Goal: Check status

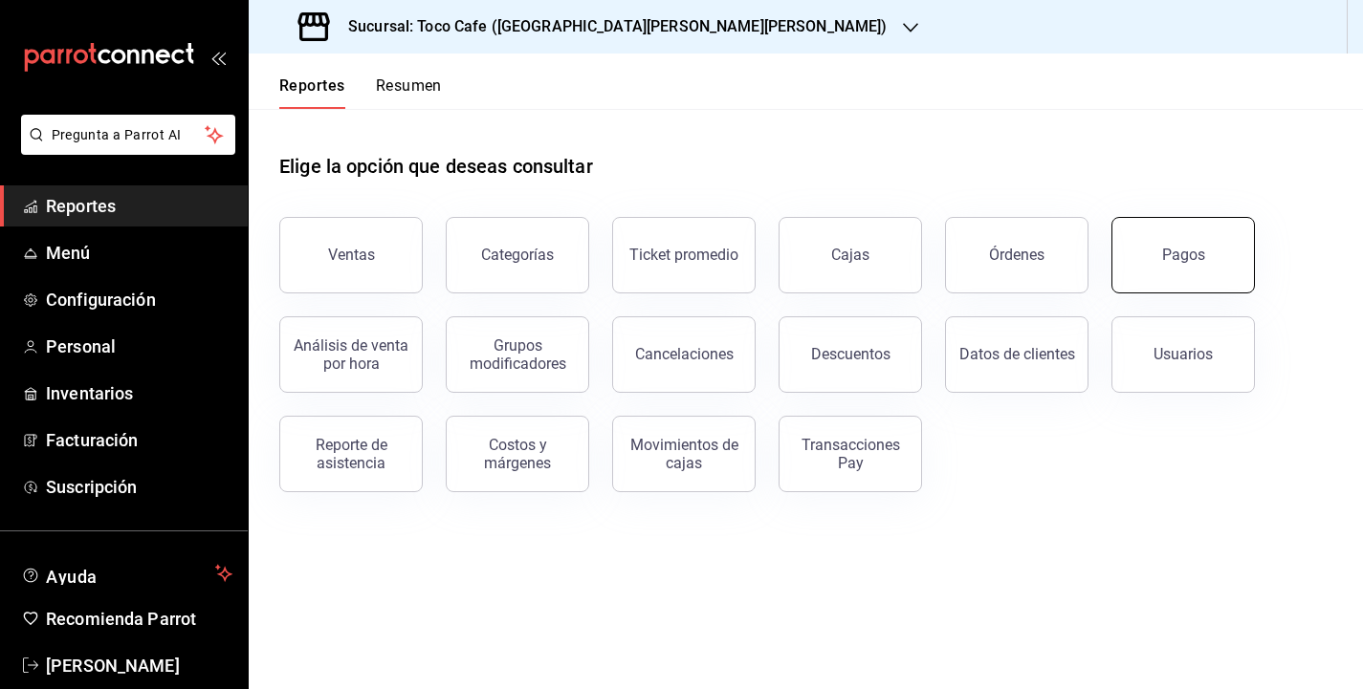
click at [1171, 261] on div "Pagos" at bounding box center [1183, 255] width 43 height 18
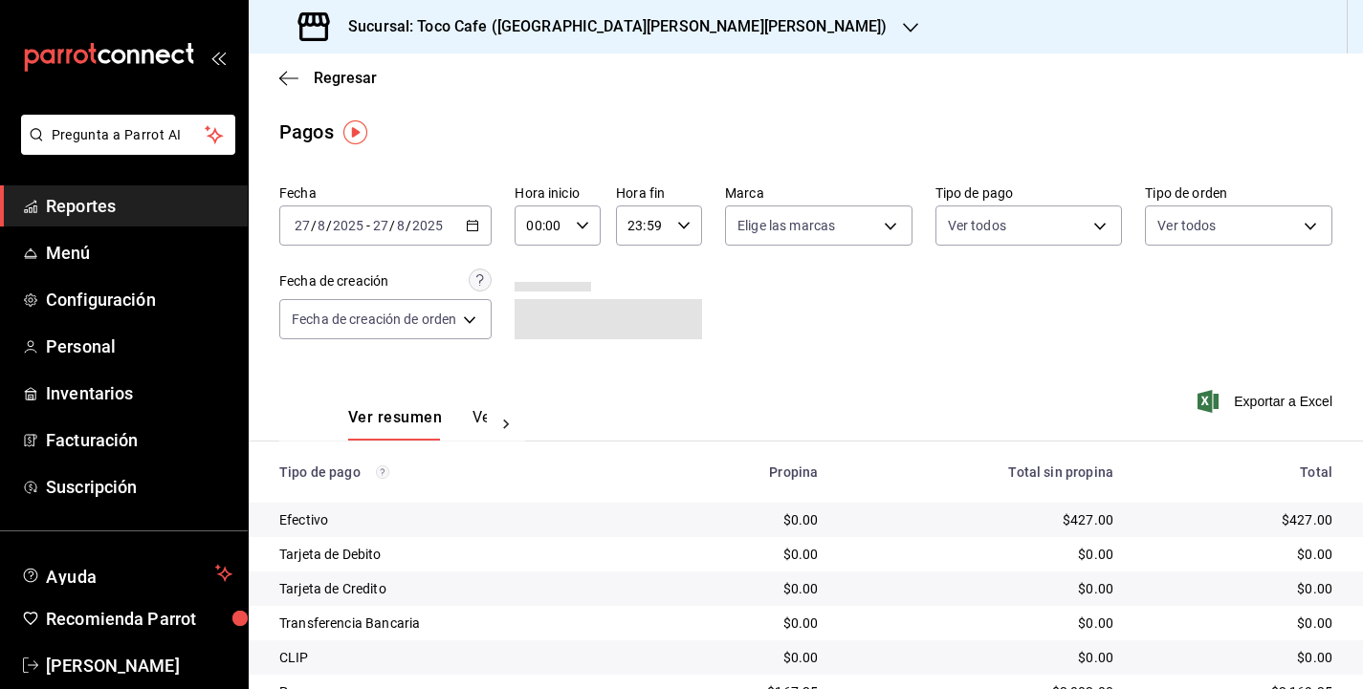
click at [1002, 351] on div "Fecha [DATE] [DATE] - [DATE] [DATE] Hora inicio 00:00 Hora inicio Hora fin 23:5…" at bounding box center [805, 270] width 1053 height 186
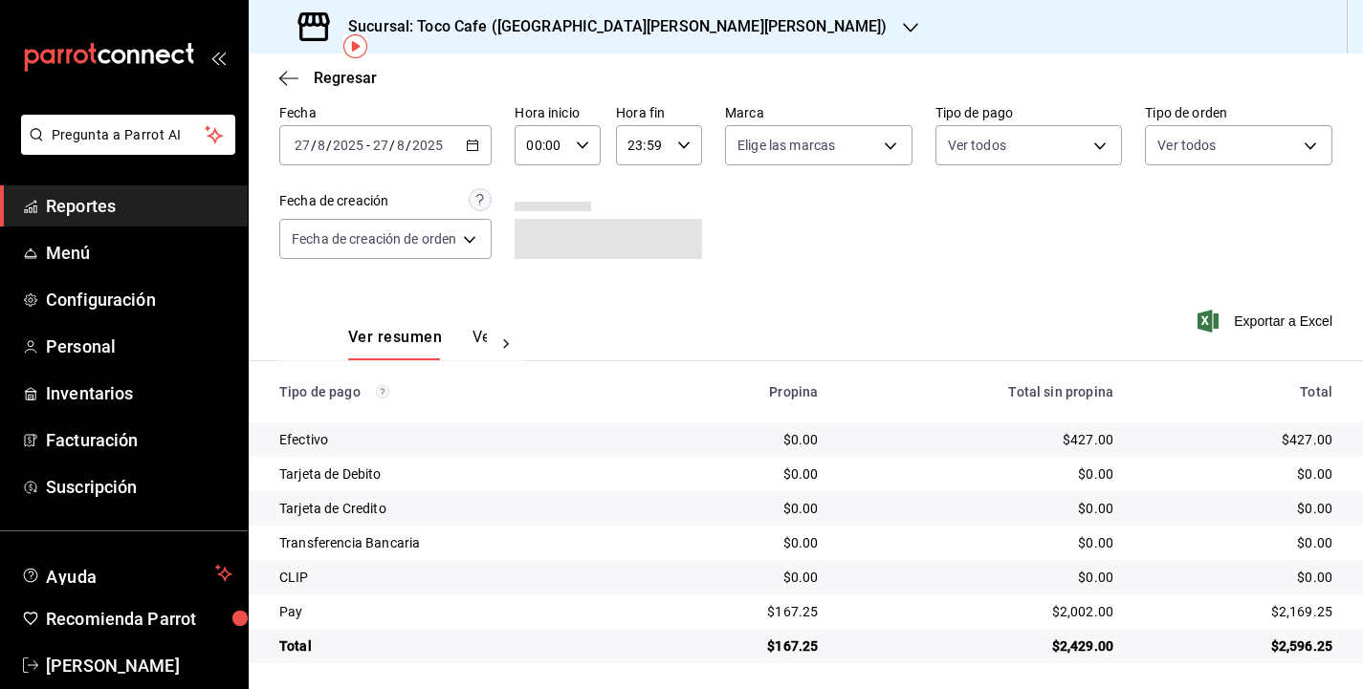
scroll to position [85, 0]
